Goal: Obtain resource: Obtain resource

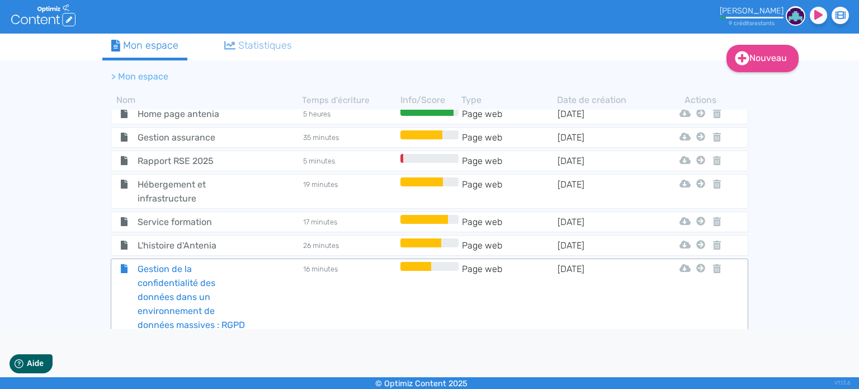
scroll to position [154, 0]
click at [246, 284] on span "Gestion de la confidentialité des données dans un environnement de données mass…" at bounding box center [192, 303] width 126 height 84
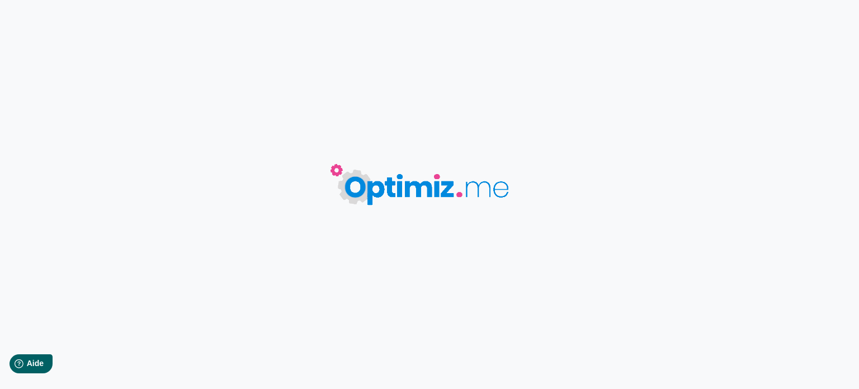
type input "Gestion de la confidentialité des données dans un environnement de données mass…"
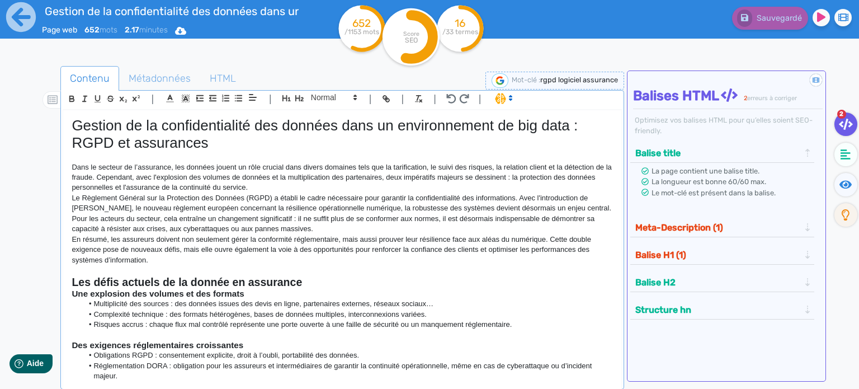
click at [238, 243] on p "En résumé, les assureurs doivent non seulement gérer la conformité réglementair…" at bounding box center [342, 249] width 541 height 31
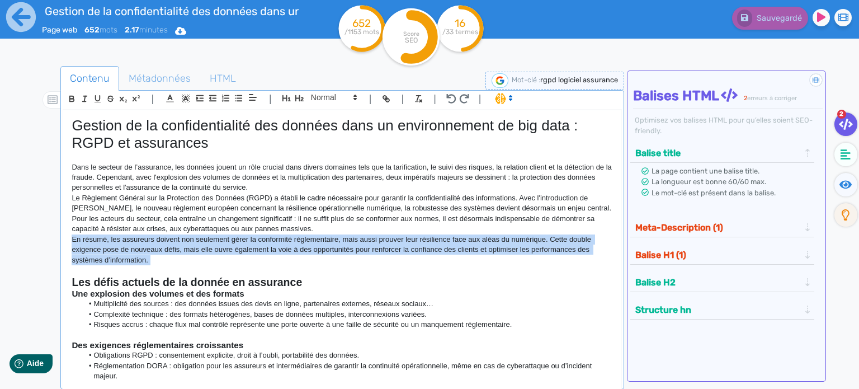
click at [238, 243] on p "En résumé, les assureurs doivent non seulement gérer la conformité réglementair…" at bounding box center [342, 249] width 541 height 31
copy p "En résumé, les assureurs doivent non seulement gérer la conformité réglementair…"
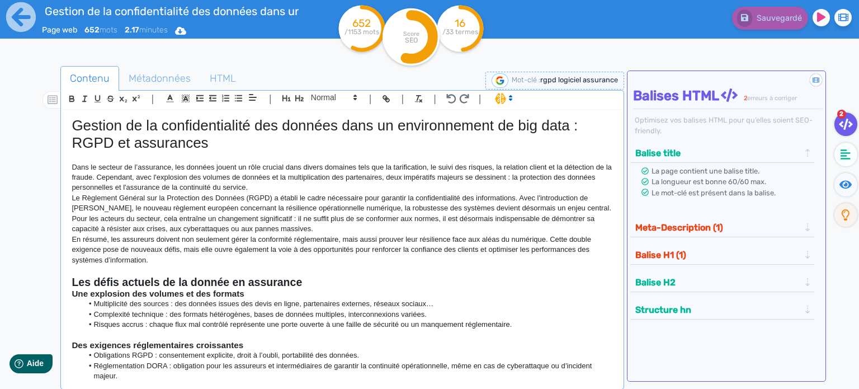
click at [248, 229] on p "Le Règlement Général sur la Protection des Données (RGPD) a établi le cadre néc…" at bounding box center [342, 213] width 541 height 41
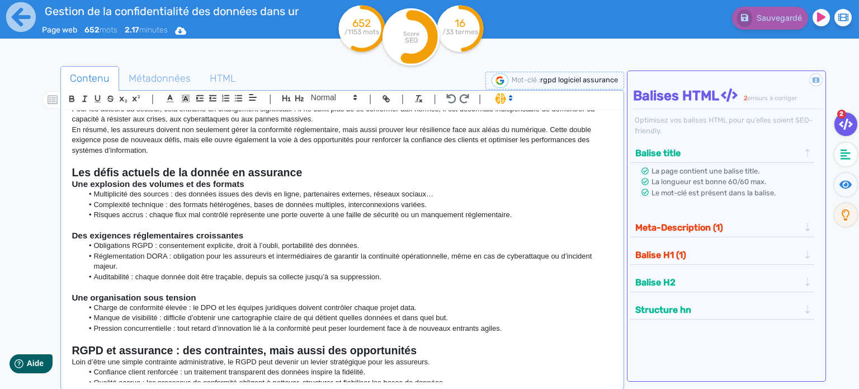
scroll to position [112, 0]
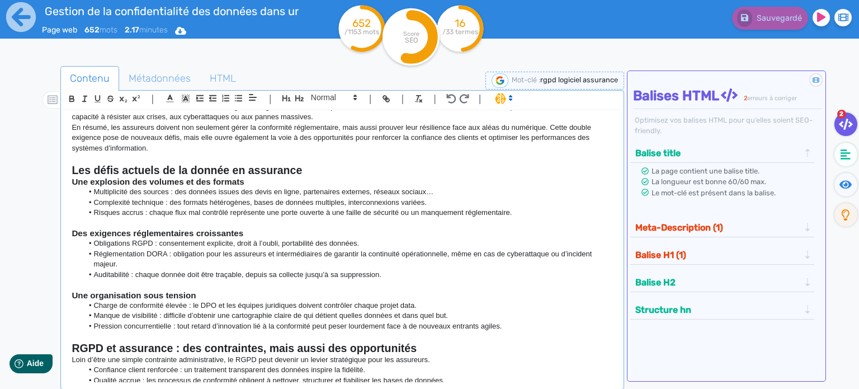
drag, startPoint x: 518, startPoint y: 327, endPoint x: 51, endPoint y: 163, distance: 495.5
click at [51, 163] on div "Contenu Métadonnées HTML | | H3 H4 H5 H6 Normal | | | | Gestion de la confident…" at bounding box center [445, 261] width 827 height 396
click at [499, 101] on span at bounding box center [503, 97] width 26 height 11
click at [508, 135] on span at bounding box center [515, 138] width 40 height 17
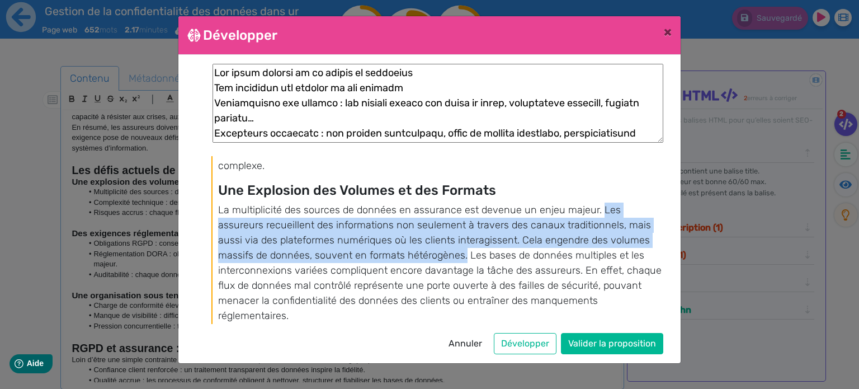
drag, startPoint x: 598, startPoint y: 209, endPoint x: 465, endPoint y: 260, distance: 142.5
click at [465, 260] on p "La multiplicité des sources de données en assurance est devenue un enjeu majeur…" at bounding box center [440, 262] width 444 height 121
copy p "Les assureurs recueillent des informations non seulement à travers des canaux t…"
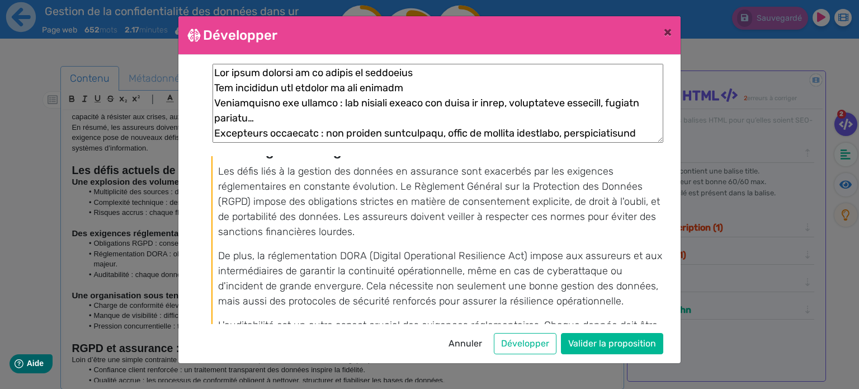
scroll to position [336, 0]
